Goal: Communication & Community: Answer question/provide support

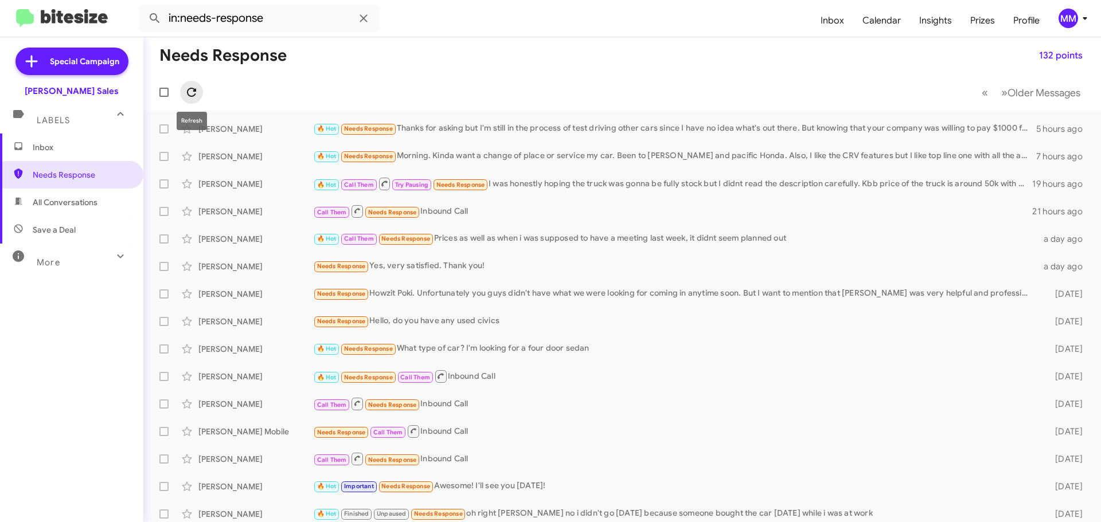
click at [187, 89] on icon at bounding box center [192, 92] width 14 height 14
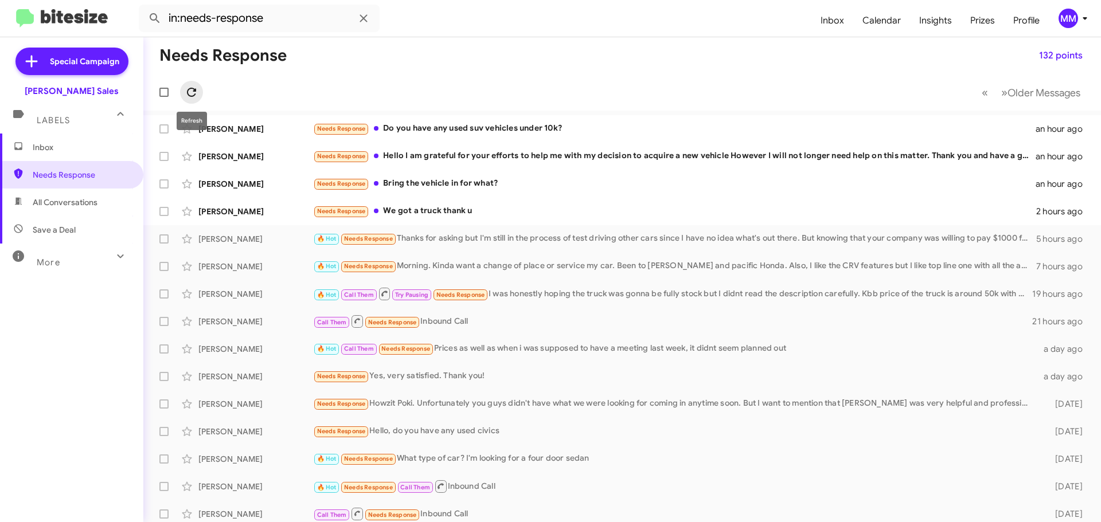
click at [192, 91] on icon at bounding box center [192, 92] width 14 height 14
click at [193, 92] on icon at bounding box center [192, 92] width 14 height 14
click at [193, 95] on icon at bounding box center [192, 92] width 14 height 14
click at [423, 209] on div "Needs Response We got a truck thank u" at bounding box center [679, 211] width 733 height 13
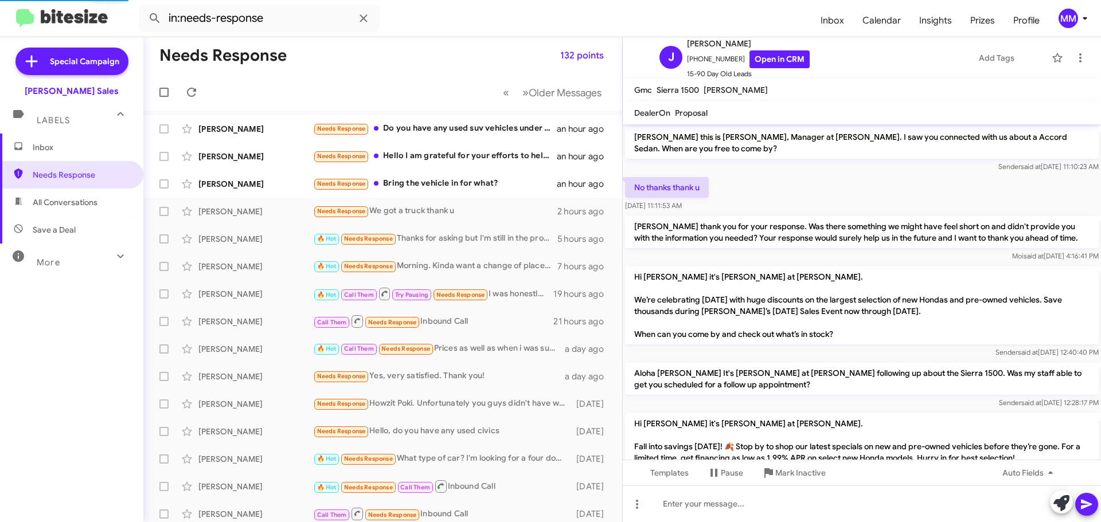
scroll to position [149, 0]
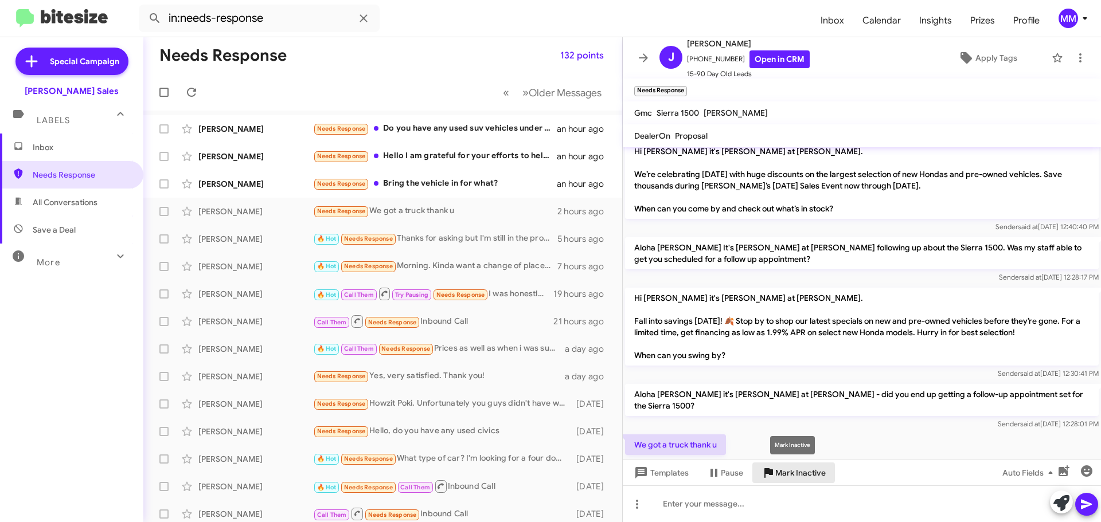
click at [789, 472] on span "Mark Inactive" at bounding box center [800, 473] width 50 height 21
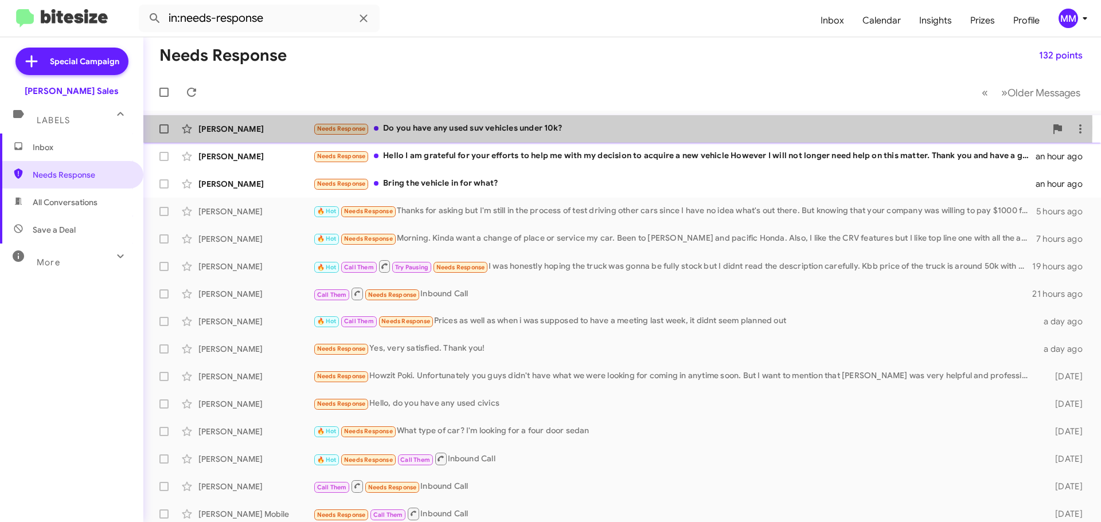
click at [443, 127] on div "Needs Response Do you have any used suv vehicles under 10k?" at bounding box center [679, 128] width 733 height 13
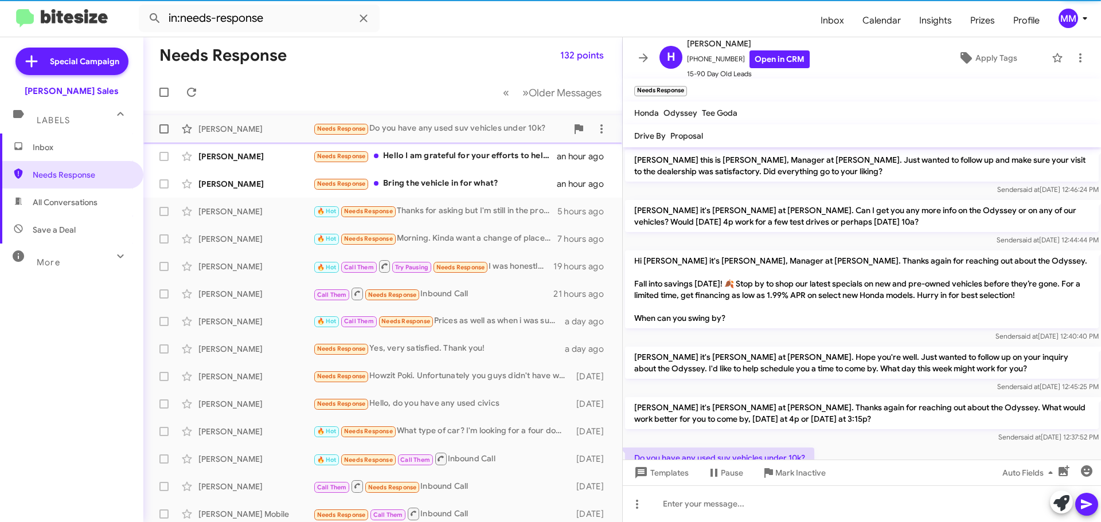
scroll to position [19, 0]
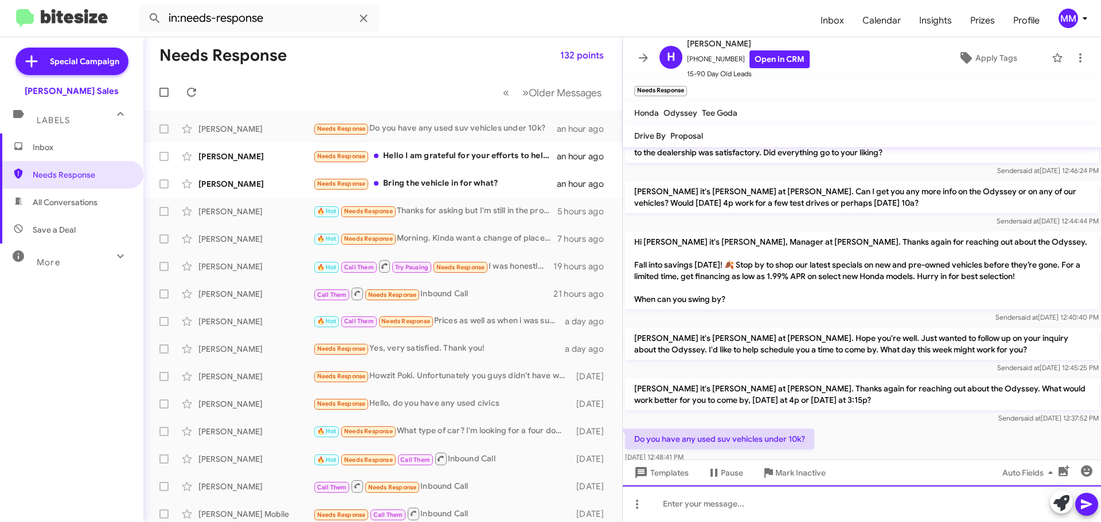
click at [669, 500] on div at bounding box center [862, 504] width 478 height 37
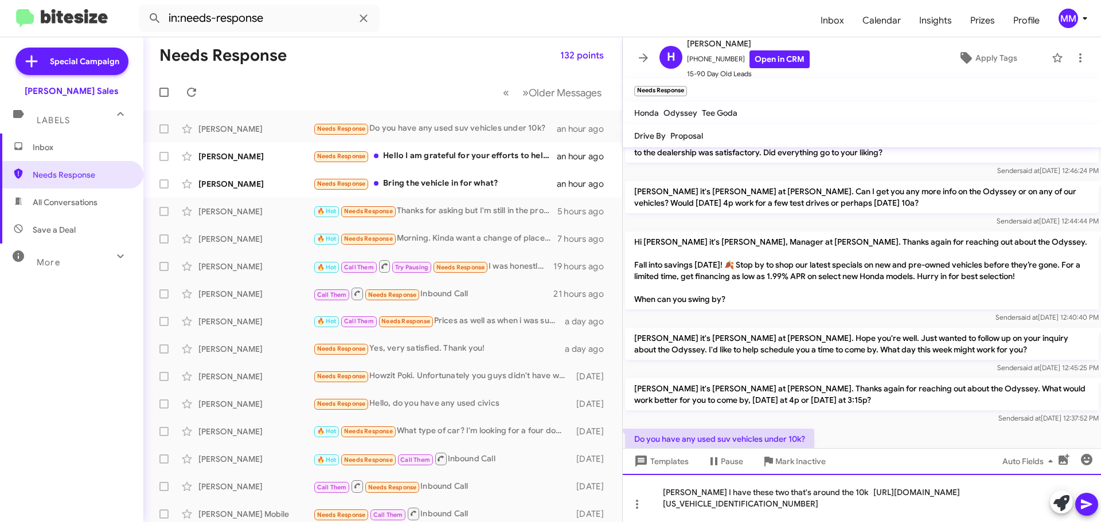
click at [867, 509] on div "[PERSON_NAME] I have these two that's around the 10k [URL][DOMAIN_NAME][US_VEHI…" at bounding box center [862, 498] width 478 height 48
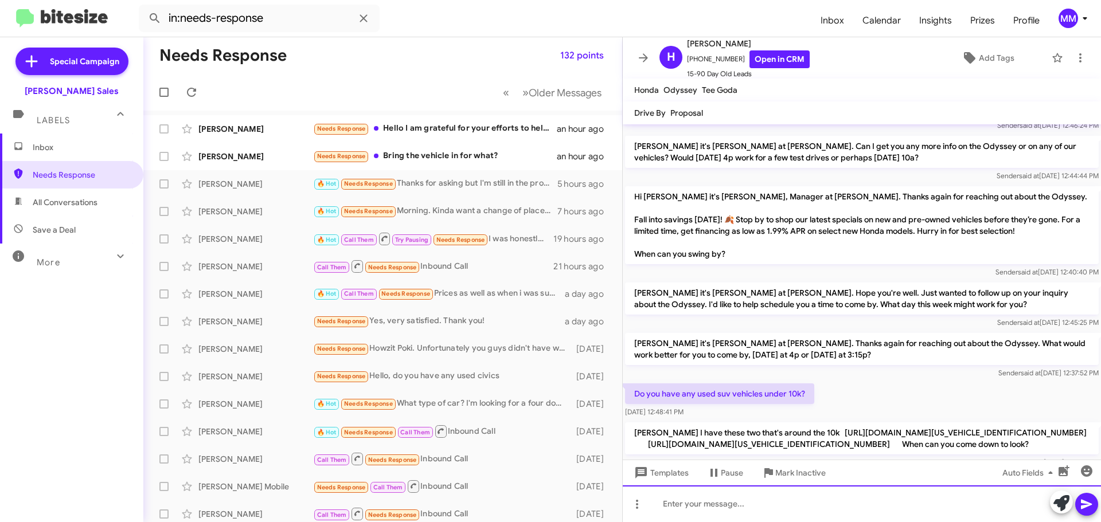
scroll to position [0, 0]
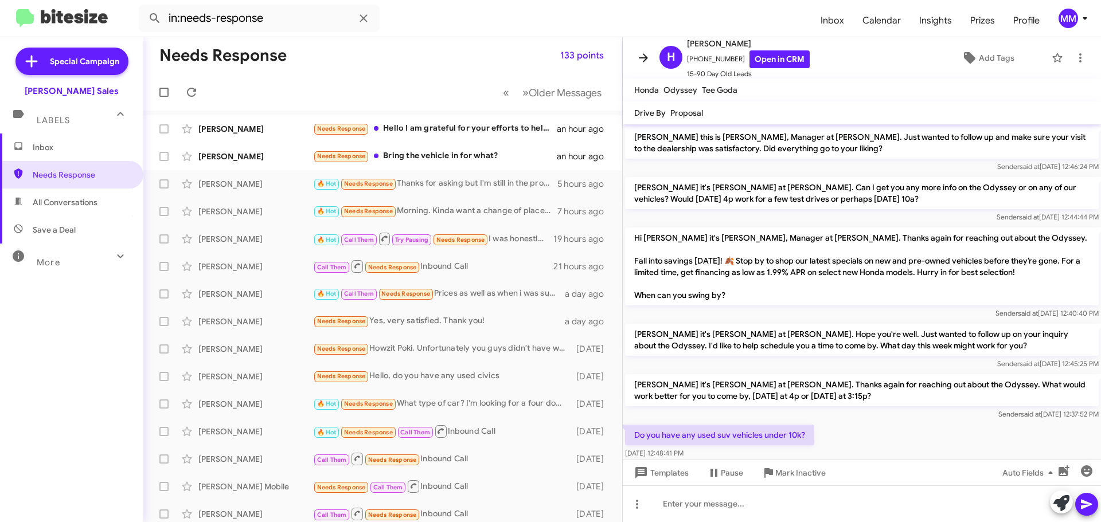
click at [648, 55] on icon at bounding box center [643, 58] width 14 height 14
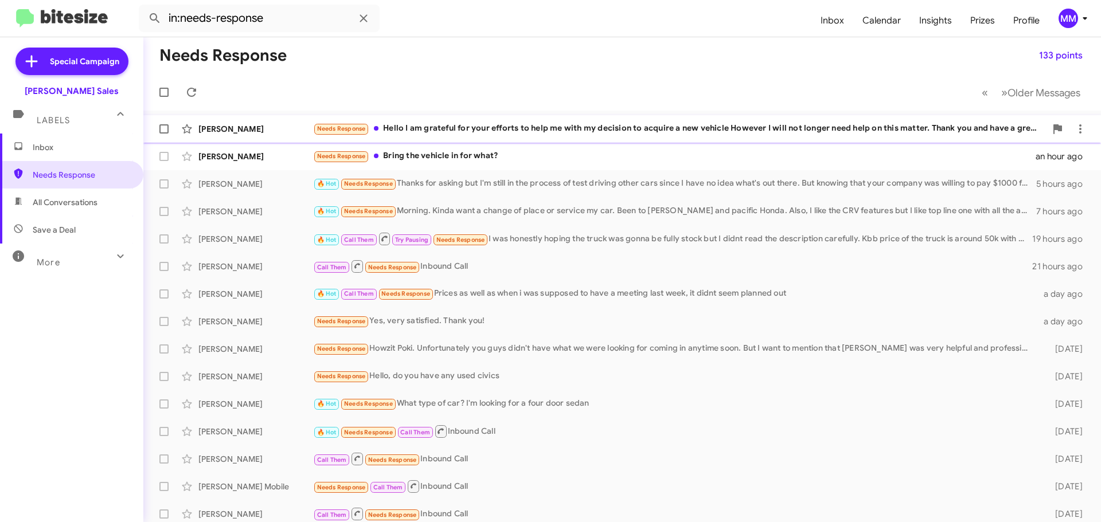
click at [500, 127] on div "Needs Response Hello I am grateful for your efforts to help me with my decision…" at bounding box center [679, 128] width 733 height 13
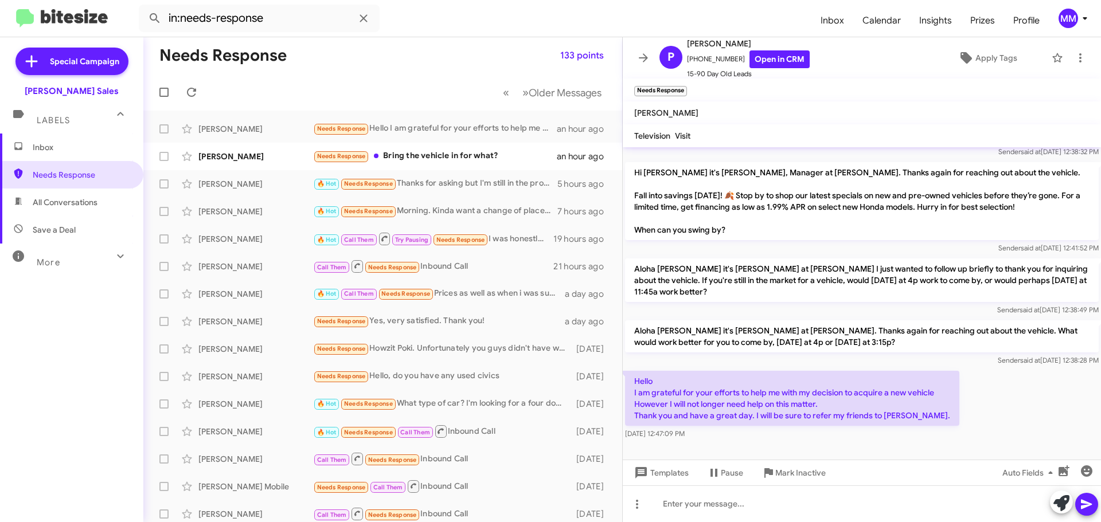
scroll to position [282, 0]
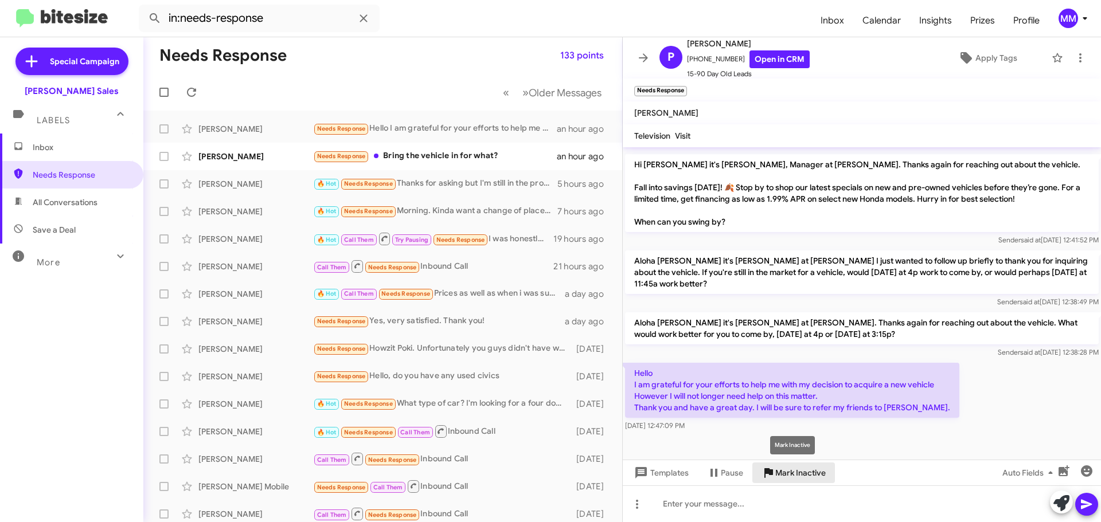
click at [791, 474] on span "Mark Inactive" at bounding box center [800, 473] width 50 height 21
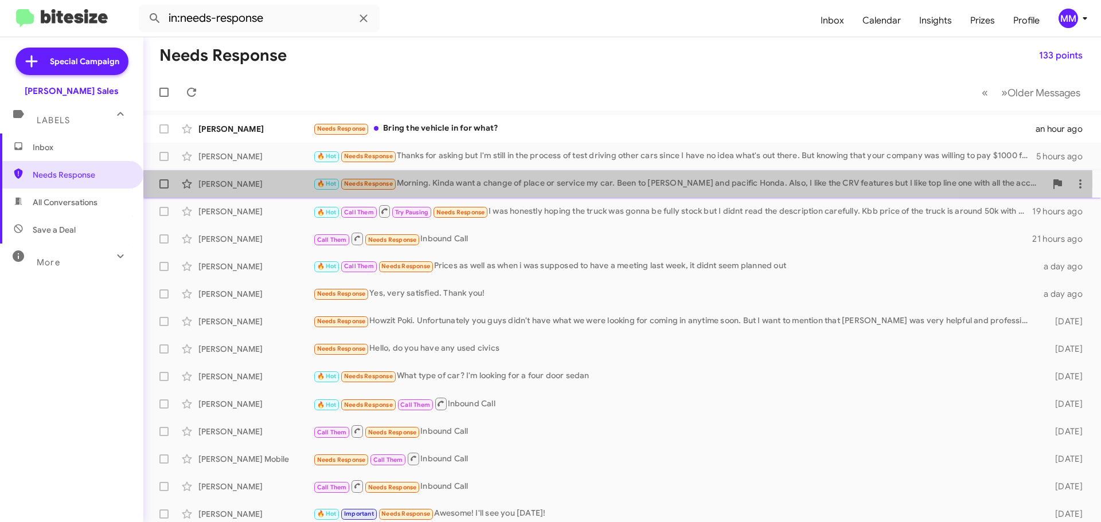
drag, startPoint x: 224, startPoint y: 181, endPoint x: 218, endPoint y: 159, distance: 22.0
click at [224, 180] on div "[PERSON_NAME]" at bounding box center [255, 183] width 115 height 11
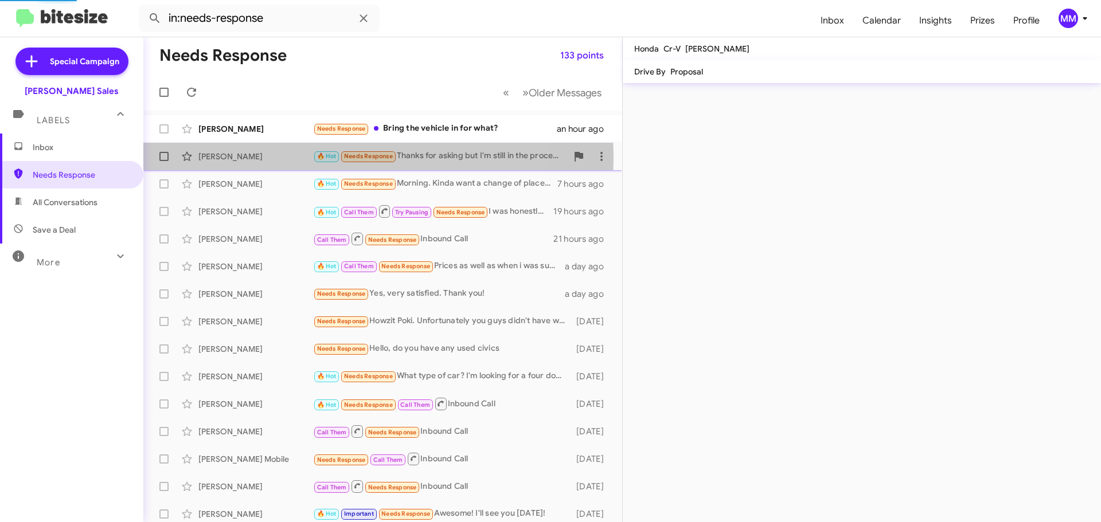
click at [217, 158] on div "[PERSON_NAME]" at bounding box center [255, 156] width 115 height 11
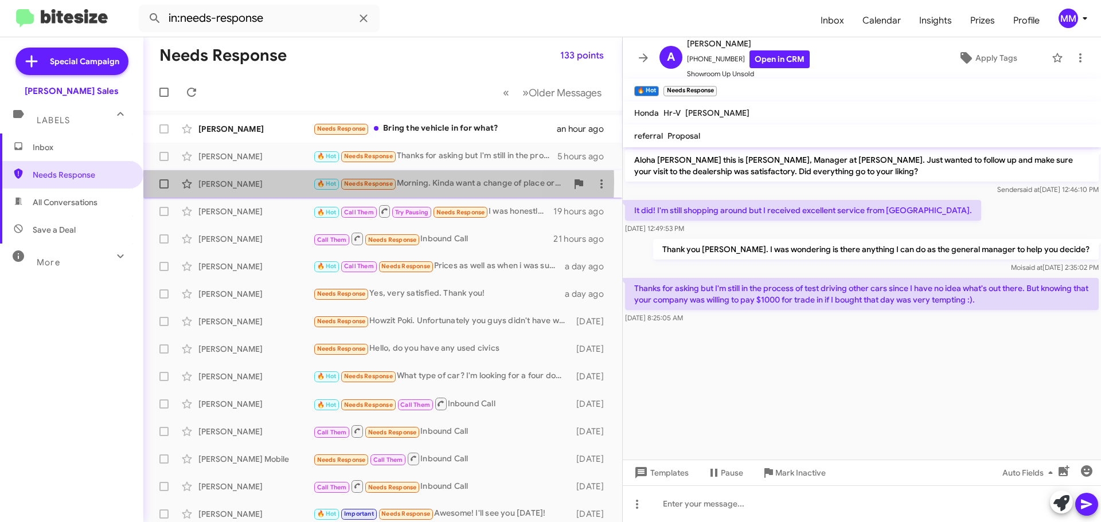
click at [214, 181] on div "[PERSON_NAME]" at bounding box center [255, 183] width 115 height 11
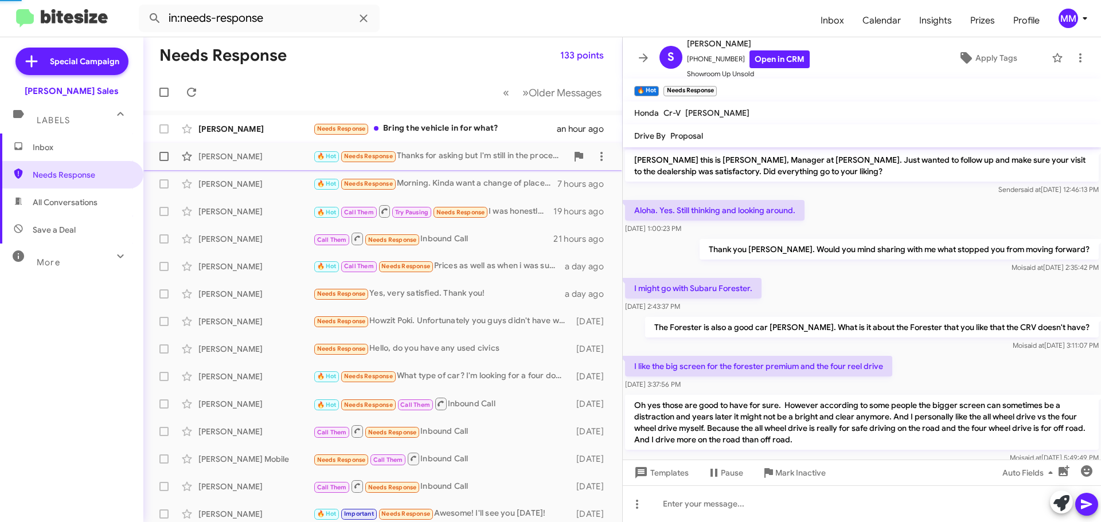
scroll to position [114, 0]
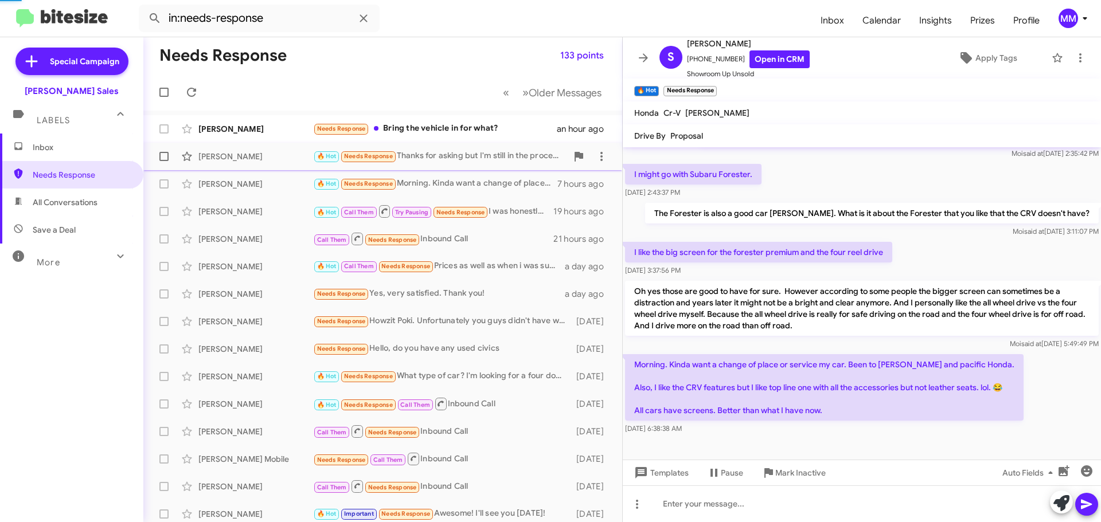
click at [226, 155] on div "[PERSON_NAME]" at bounding box center [255, 156] width 115 height 11
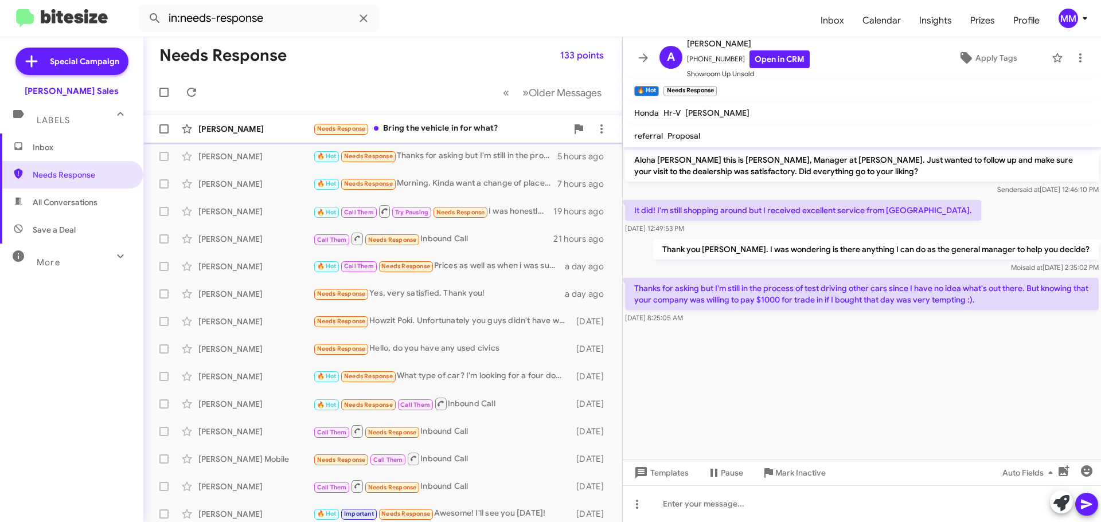
click at [234, 130] on div "[PERSON_NAME]" at bounding box center [255, 128] width 115 height 11
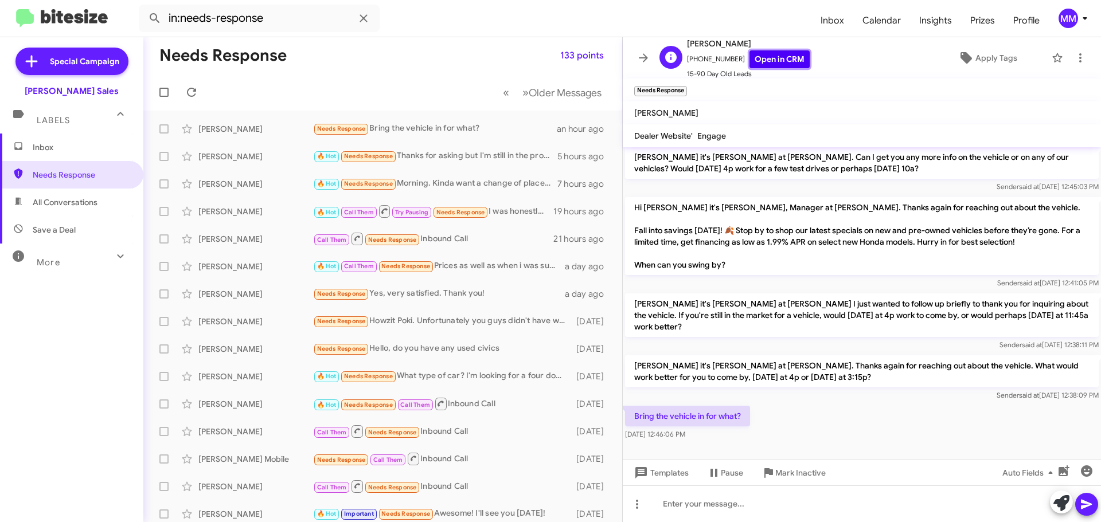
click at [757, 58] on link "Open in CRM" at bounding box center [779, 59] width 60 height 18
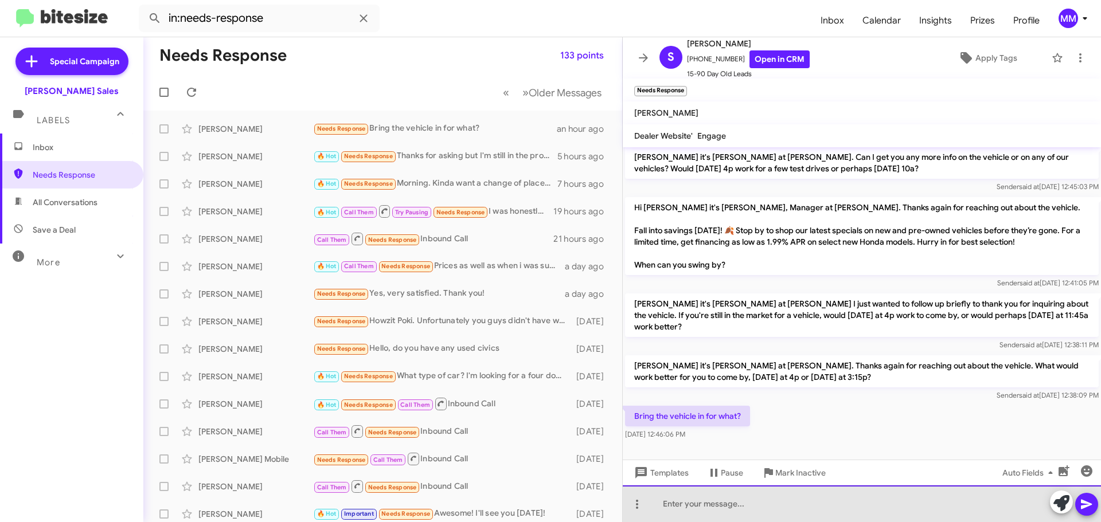
click at [730, 505] on div at bounding box center [862, 504] width 478 height 37
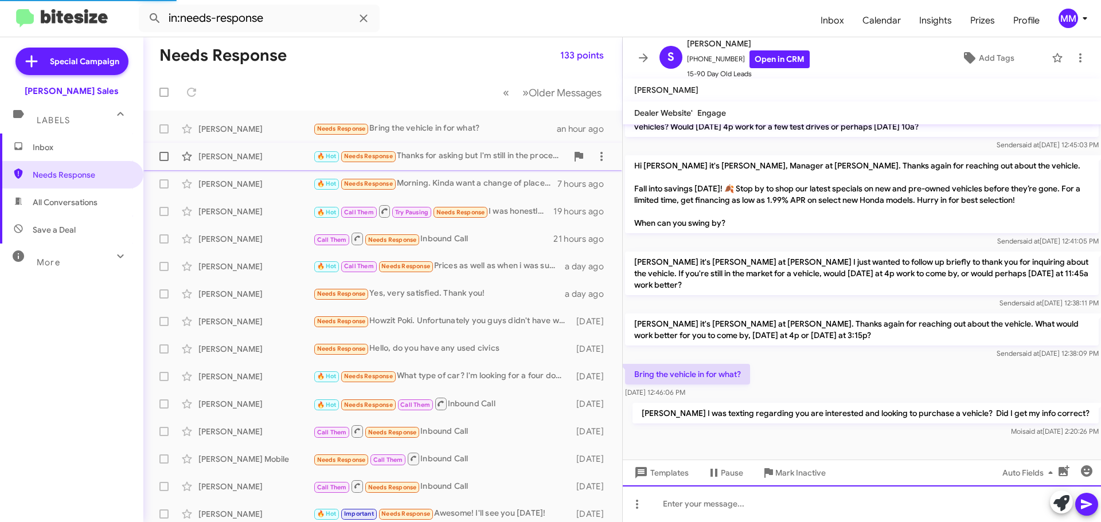
scroll to position [72, 0]
